Goal: Transaction & Acquisition: Purchase product/service

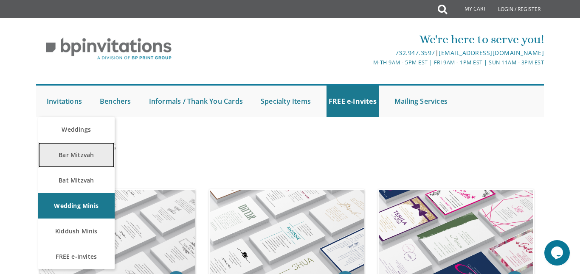
click at [75, 157] on link "Bar Mitzvah" at bounding box center [76, 155] width 76 height 25
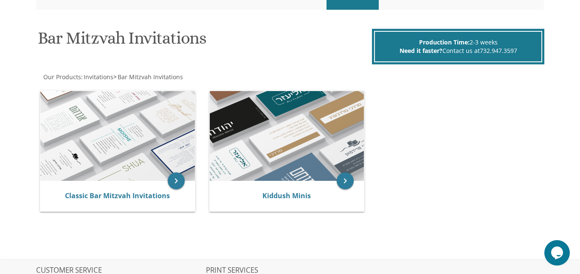
scroll to position [134, 0]
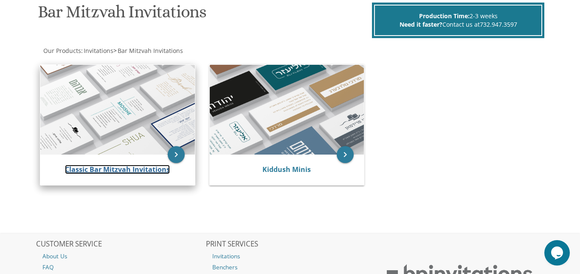
click at [91, 172] on link "Classic Bar Mitzvah Invitations" at bounding box center [117, 169] width 105 height 9
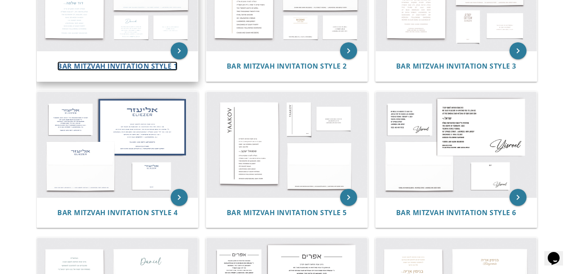
click at [80, 67] on span "Bar Mitzvah Invitation Style 1" at bounding box center [117, 66] width 120 height 9
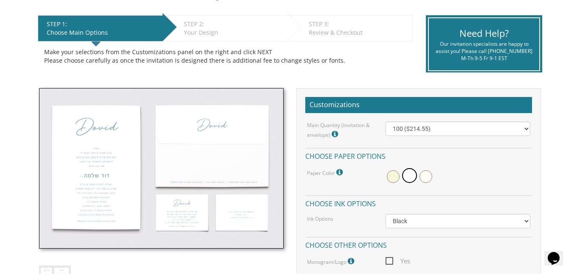
scroll to position [221, 0]
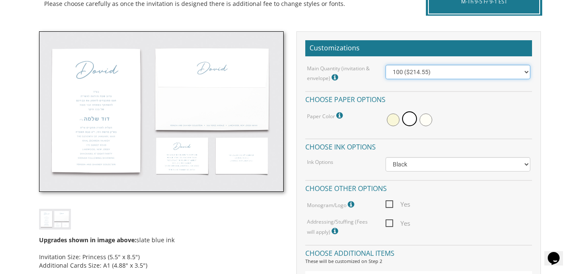
click at [525, 69] on select "100 ($214.55) 200 ($254.60) 300 ($294.25) 400 ($333.55) 500 ($373.90) 600 ($413…" at bounding box center [457, 72] width 145 height 14
select select "300"
click at [385, 65] on select "100 ($214.55) 200 ($254.60) 300 ($294.25) 400 ($333.55) 500 ($373.90) 600 ($413…" at bounding box center [457, 72] width 145 height 14
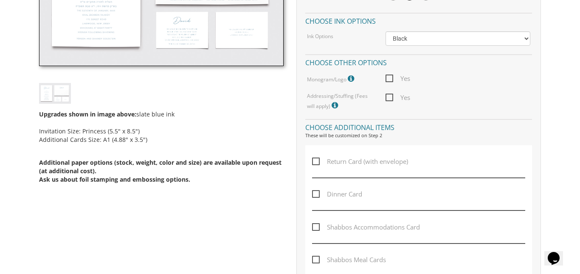
scroll to position [353, 0]
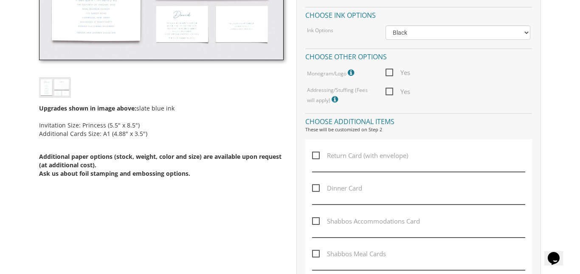
click at [316, 157] on span "Return Card (with envelope)" at bounding box center [360, 156] width 96 height 11
click at [316, 157] on input "Return Card (with envelope)" at bounding box center [315, 155] width 6 height 6
checkbox input "true"
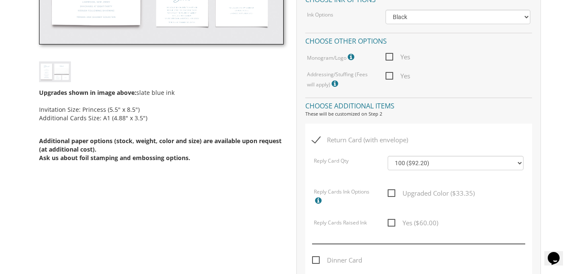
scroll to position [375, 0]
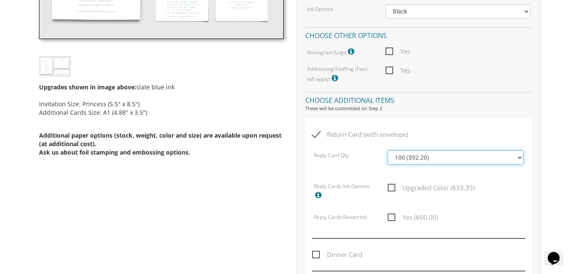
click at [515, 158] on select "100 ($92.20) 200 ($119.30) 300 ($141.90) 400 ($168.75) 500 ($191.00) 600 ($217.…" at bounding box center [454, 158] width 135 height 14
select select "200"
click at [387, 151] on select "100 ($92.20) 200 ($119.30) 300 ($141.90) 400 ($168.75) 500 ($191.00) 600 ($217.…" at bounding box center [454, 158] width 135 height 14
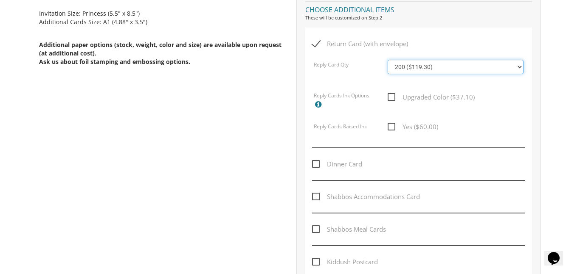
scroll to position [470, 0]
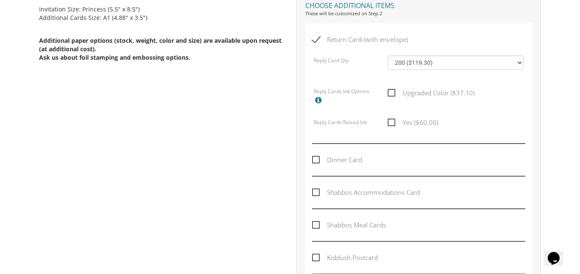
click at [319, 160] on span "Dinner Card" at bounding box center [337, 160] width 50 height 11
click at [317, 160] on input "Dinner Card" at bounding box center [315, 160] width 6 height 6
checkbox input "true"
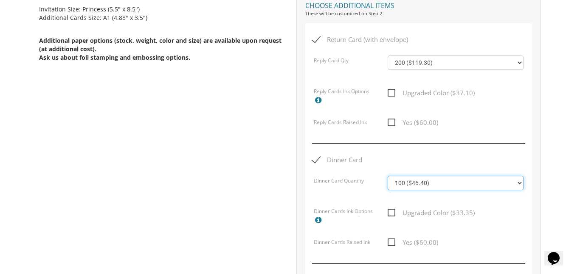
click at [518, 179] on select "100 ($46.40) 200 ($55.20) 300 ($61.85) 400 ($70.60) 500 ($77.20) 600 ($85.95) 7…" at bounding box center [454, 183] width 135 height 14
select select "200"
click at [387, 176] on select "100 ($46.40) 200 ($55.20) 300 ($61.85) 400 ($70.60) 500 ($77.20) 600 ($85.95) 7…" at bounding box center [454, 183] width 135 height 14
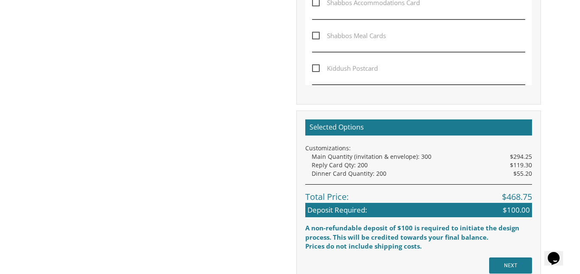
scroll to position [0, 0]
